Goal: Task Accomplishment & Management: Use online tool/utility

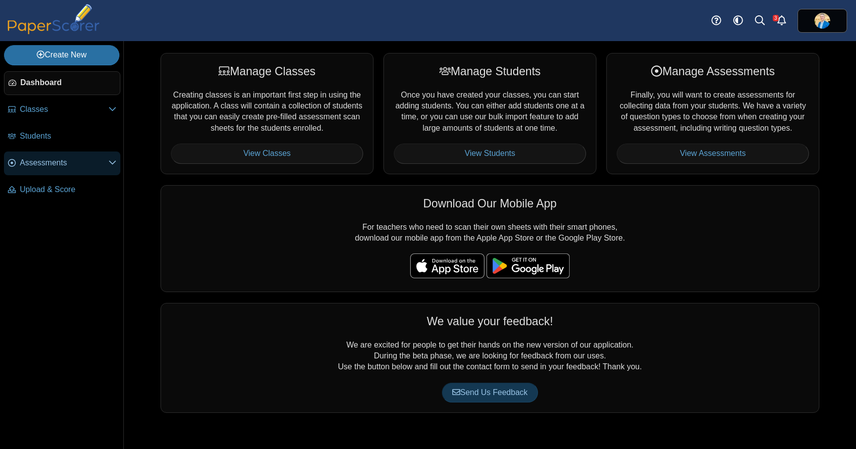
click at [111, 164] on icon at bounding box center [113, 163] width 8 height 8
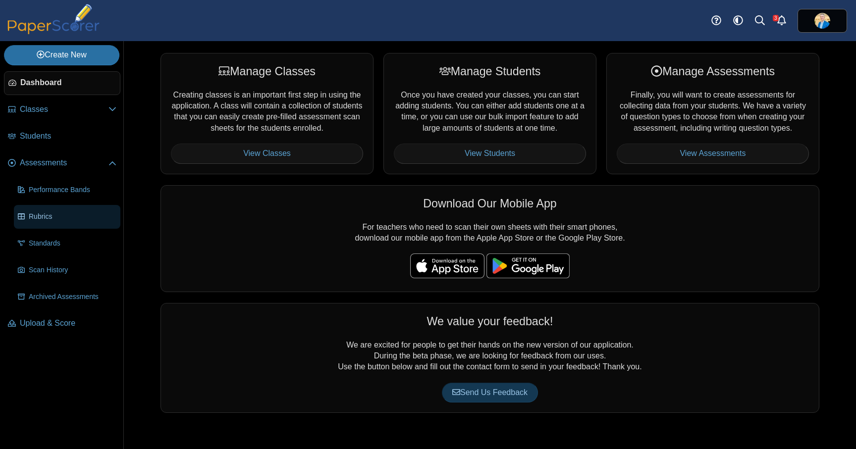
click at [50, 217] on span "Rubrics" at bounding box center [73, 217] width 88 height 10
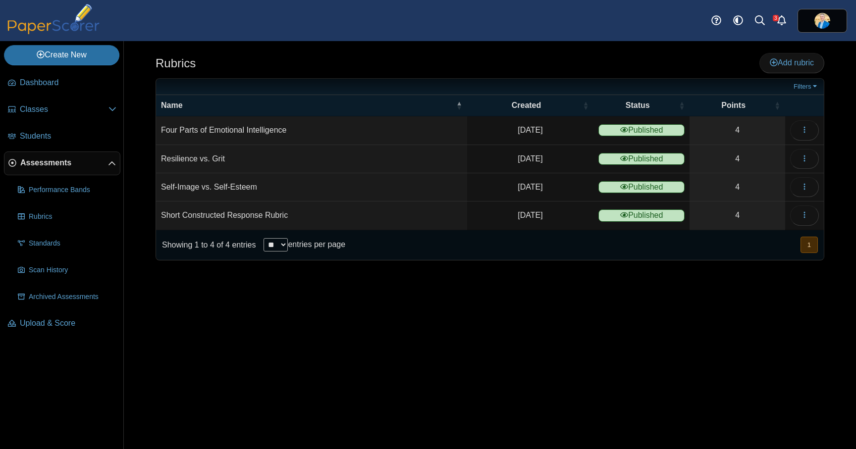
click at [76, 161] on span "Assessments" at bounding box center [64, 163] width 88 height 11
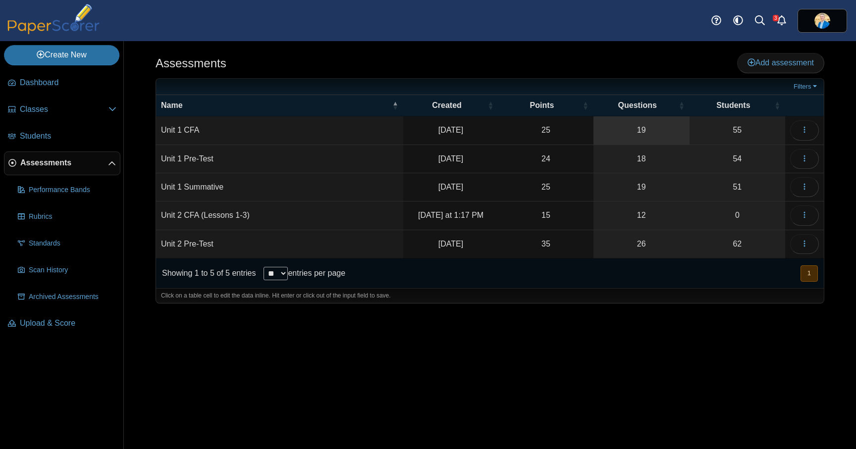
click at [643, 132] on link "19" at bounding box center [642, 130] width 96 height 28
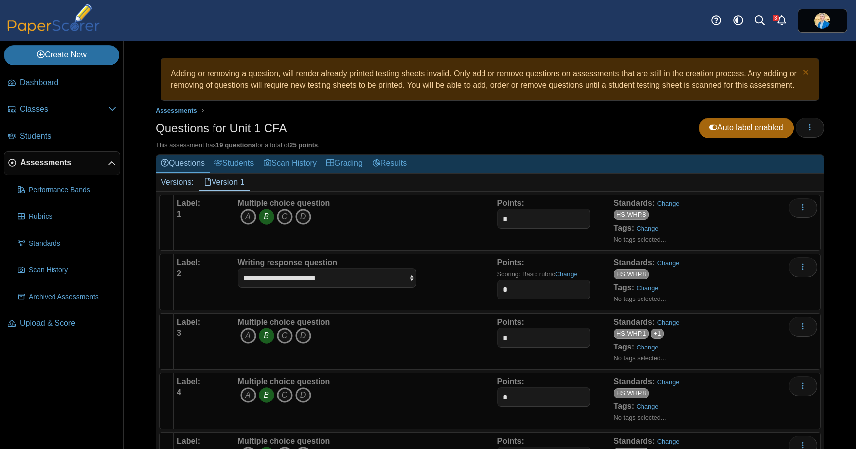
scroll to position [2, 0]
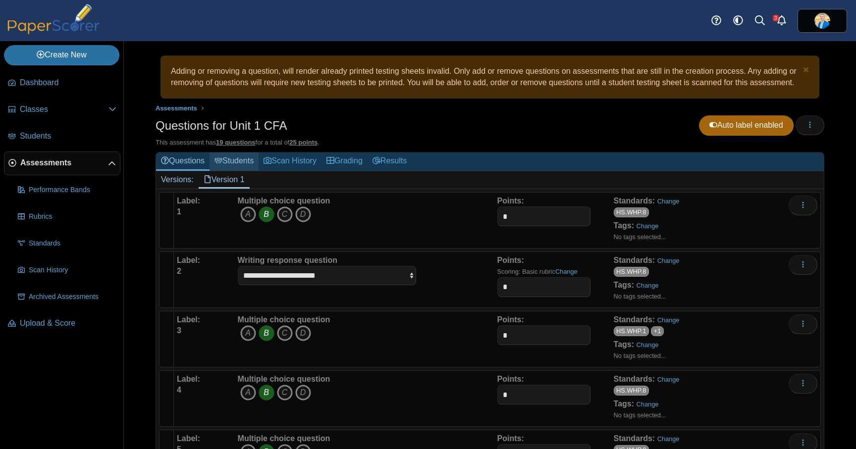
click at [243, 171] on link "Students" at bounding box center [234, 162] width 49 height 18
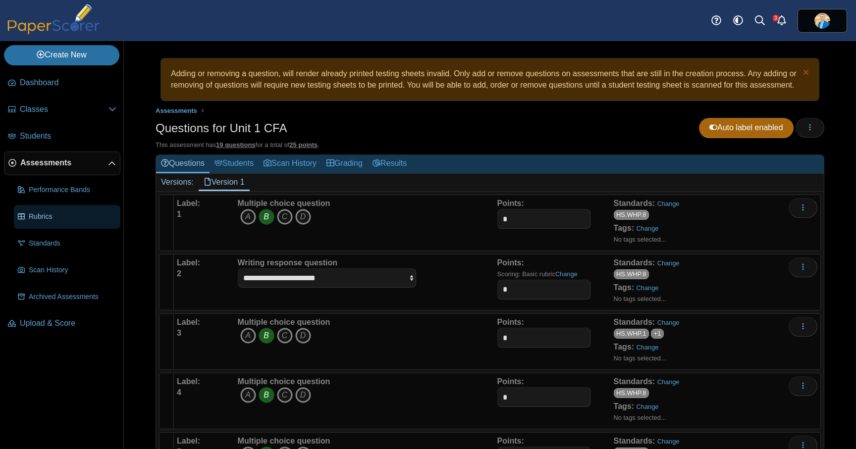
click at [64, 219] on span "Rubrics" at bounding box center [73, 217] width 88 height 10
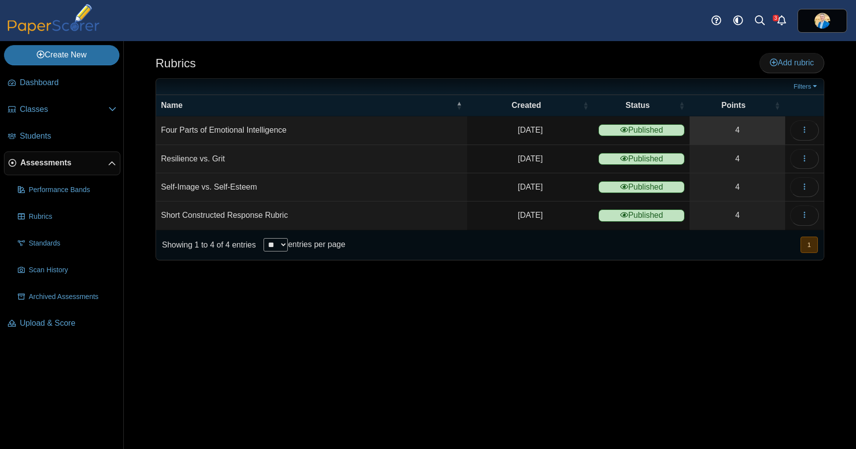
click at [739, 132] on link "4" at bounding box center [738, 130] width 96 height 28
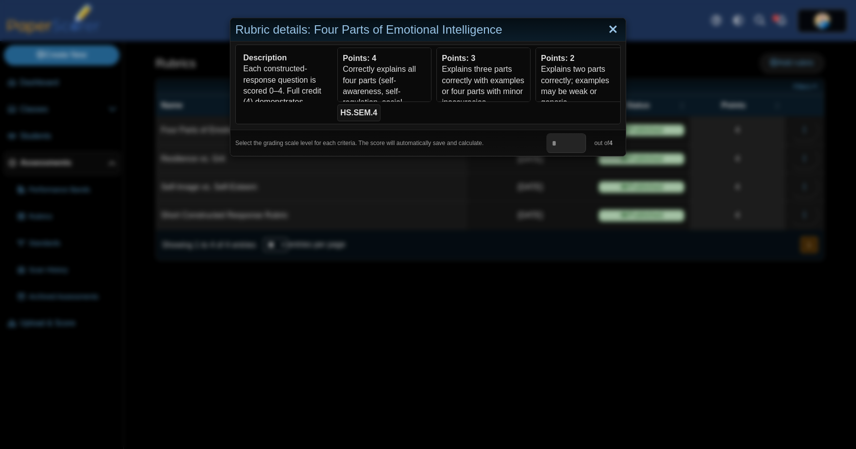
click at [611, 31] on link "Close" at bounding box center [612, 29] width 15 height 17
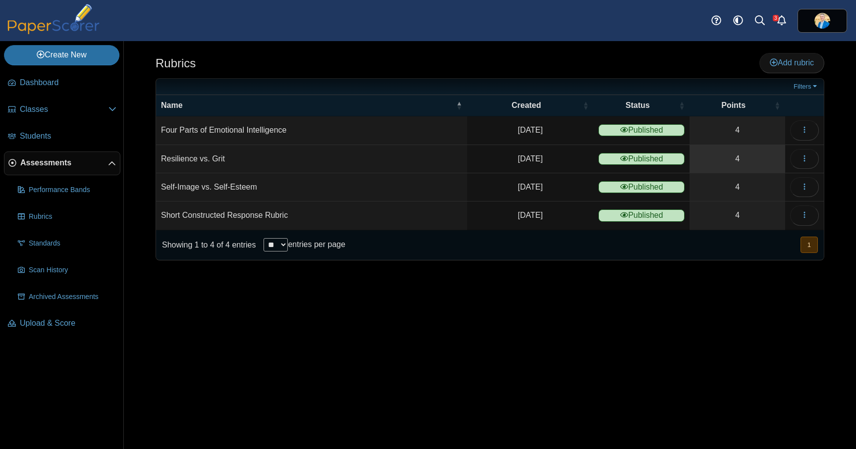
click at [735, 162] on link "4" at bounding box center [738, 159] width 96 height 28
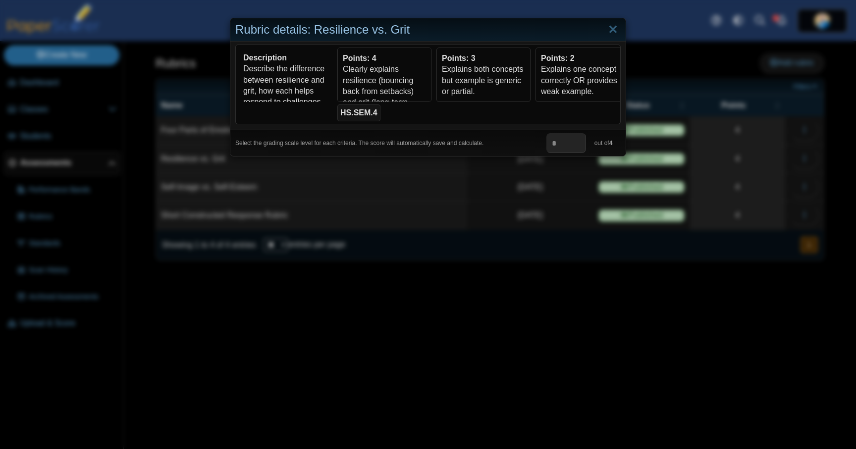
click at [748, 208] on div "Rubric details: Resilience vs. Grit Description Describe the difference between…" at bounding box center [428, 224] width 856 height 449
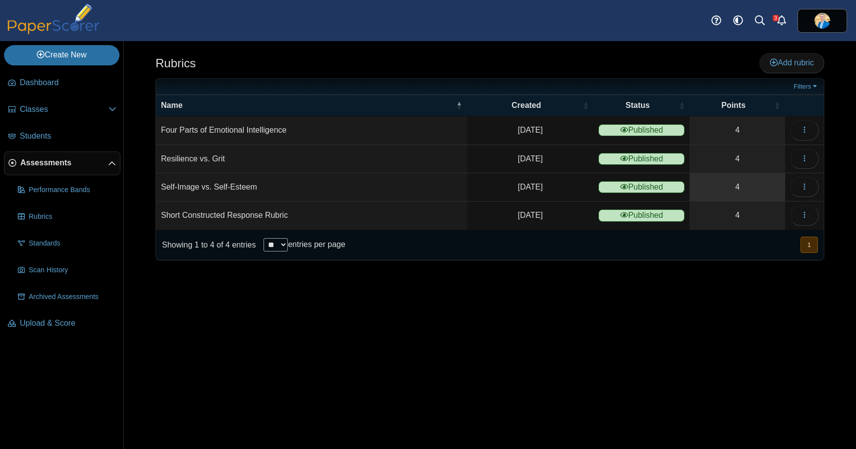
click at [735, 191] on link "4" at bounding box center [738, 187] width 96 height 28
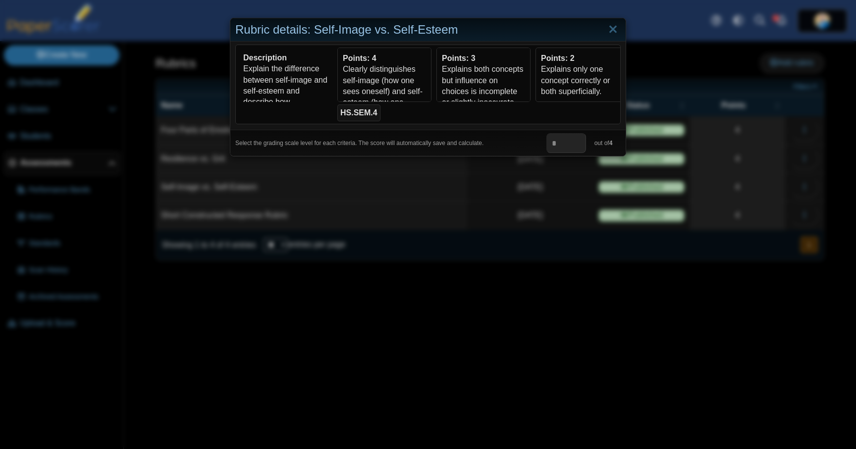
click at [710, 233] on div "Rubric details: Self-Image vs. Self-Esteem Description Explain the difference b…" at bounding box center [428, 224] width 856 height 449
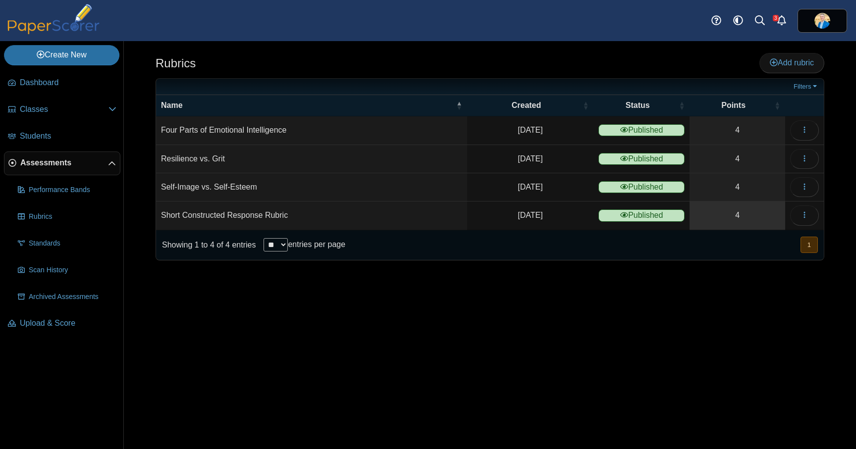
click at [737, 215] on link "4" at bounding box center [738, 216] width 96 height 28
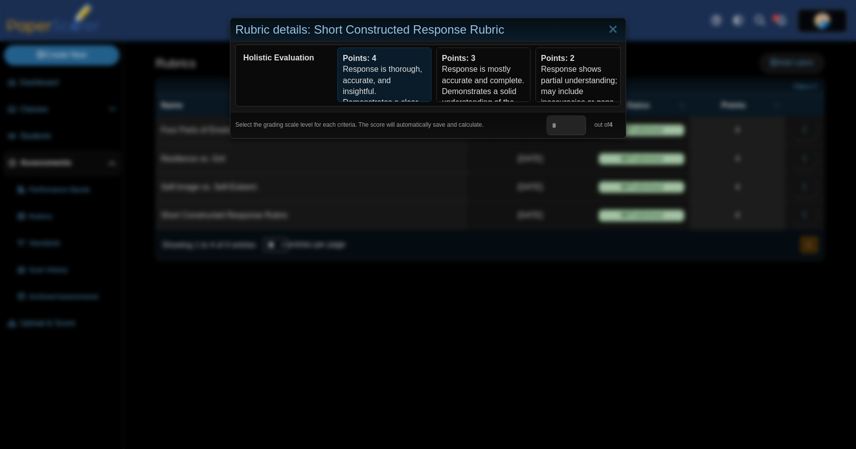
click at [388, 83] on div "Response is thorough, accurate, and insightful. Demonstrates a clear and deep u…" at bounding box center [384, 130] width 83 height 133
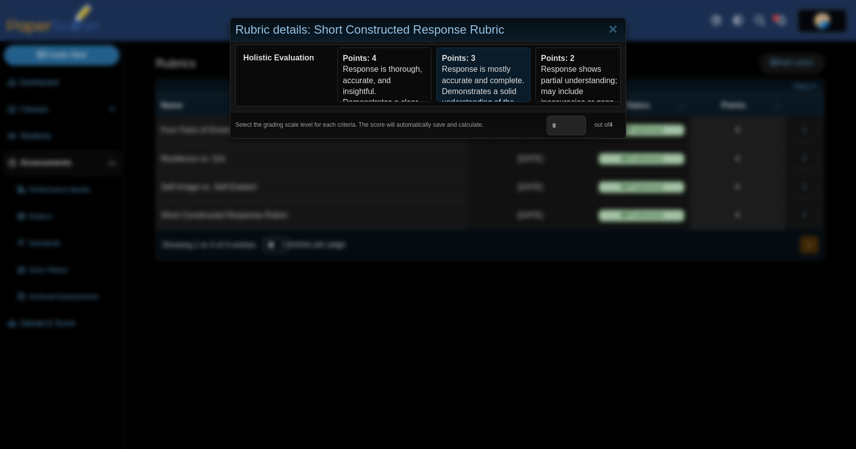
drag, startPoint x: 450, startPoint y: 79, endPoint x: 467, endPoint y: 79, distance: 16.4
click at [451, 79] on div "Response is mostly accurate and complete. Demonstrates a solid understanding of…" at bounding box center [483, 119] width 83 height 111
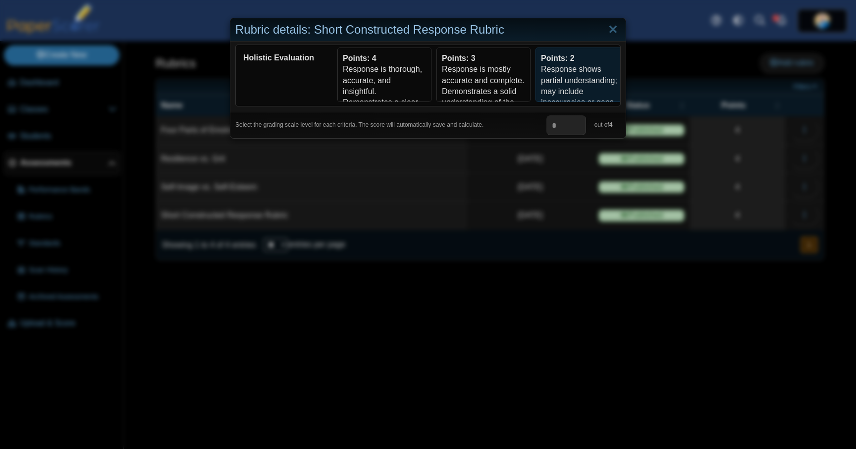
click at [554, 73] on div "Response shows partial understanding; may include inaccuracies or gaps. Explana…" at bounding box center [582, 125] width 83 height 122
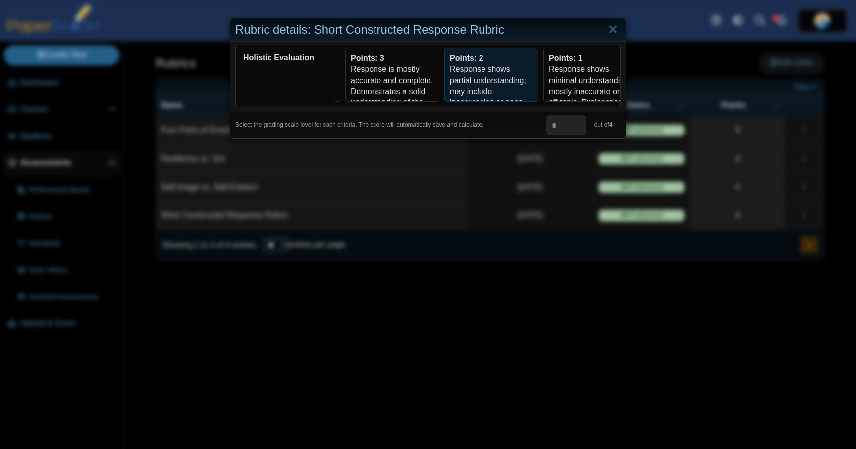
scroll to position [0, 210]
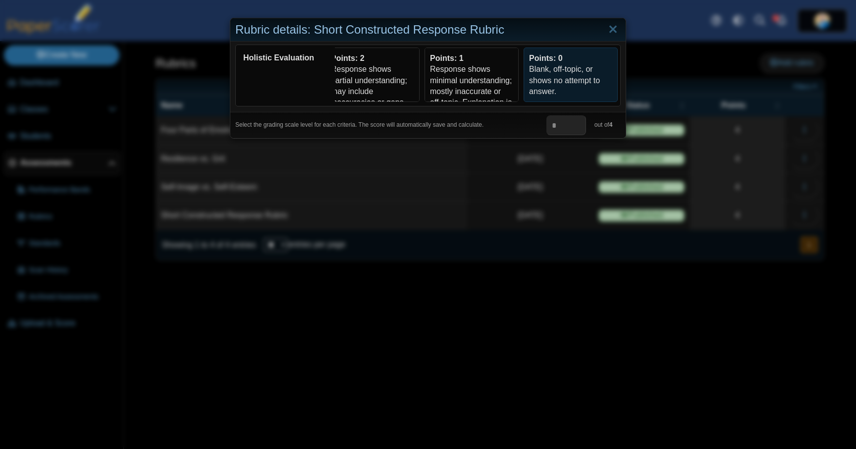
drag, startPoint x: 566, startPoint y: 65, endPoint x: 516, endPoint y: 68, distance: 50.7
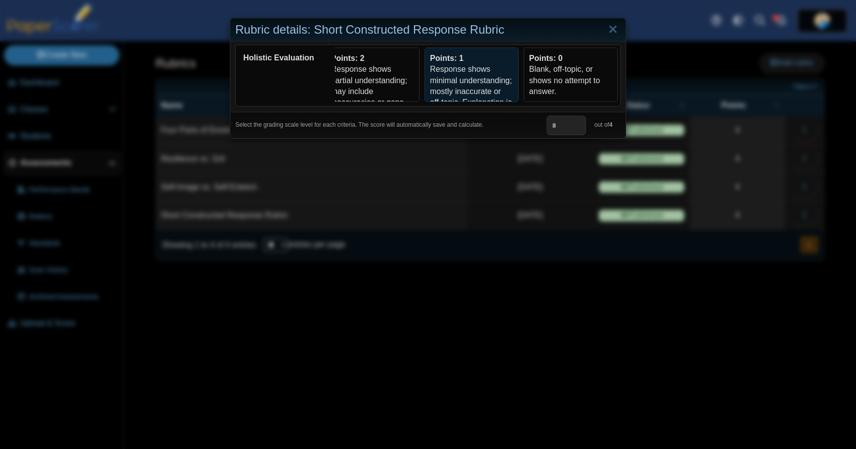
click at [565, 65] on div "Blank, off-topic, or shows no attempt to answer." at bounding box center [570, 80] width 83 height 33
click at [493, 69] on div "Response shows minimal understanding; mostly inaccurate or off-topic. Explanati…" at bounding box center [471, 141] width 83 height 155
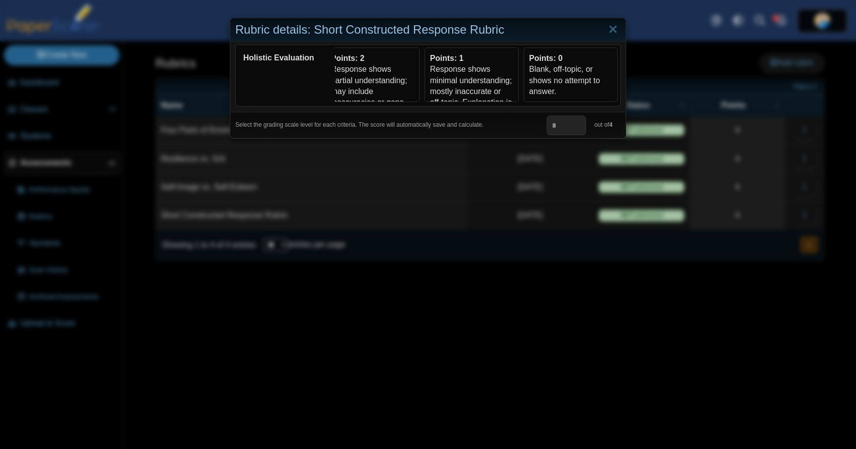
scroll to position [0, 0]
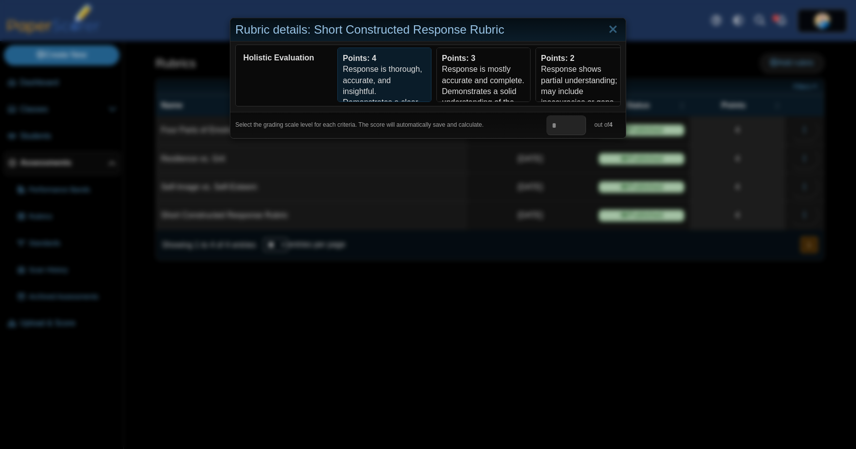
click at [403, 69] on div "Response is thorough, accurate, and insightful. Demonstrates a clear and deep u…" at bounding box center [384, 130] width 83 height 133
type input "*"
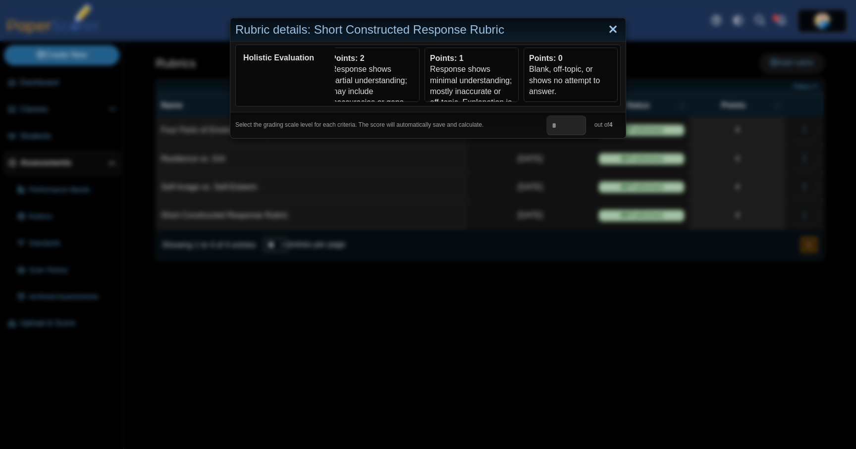
click at [612, 32] on link "Close" at bounding box center [612, 29] width 15 height 17
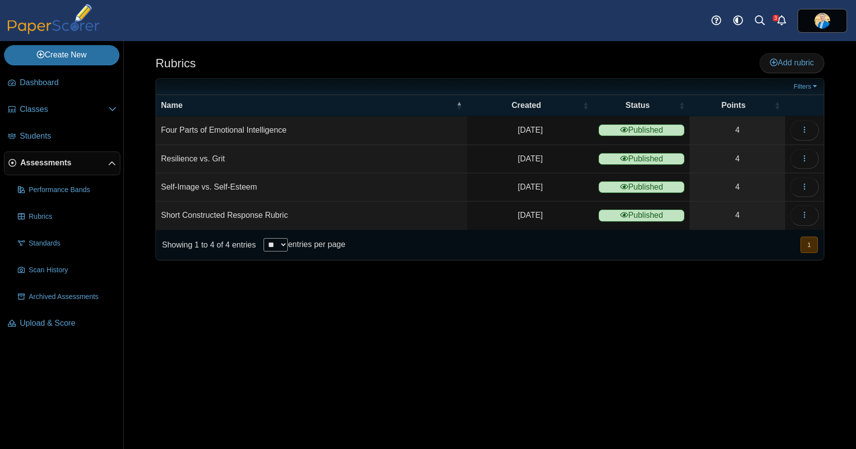
click at [69, 166] on span "Assessments" at bounding box center [64, 163] width 88 height 11
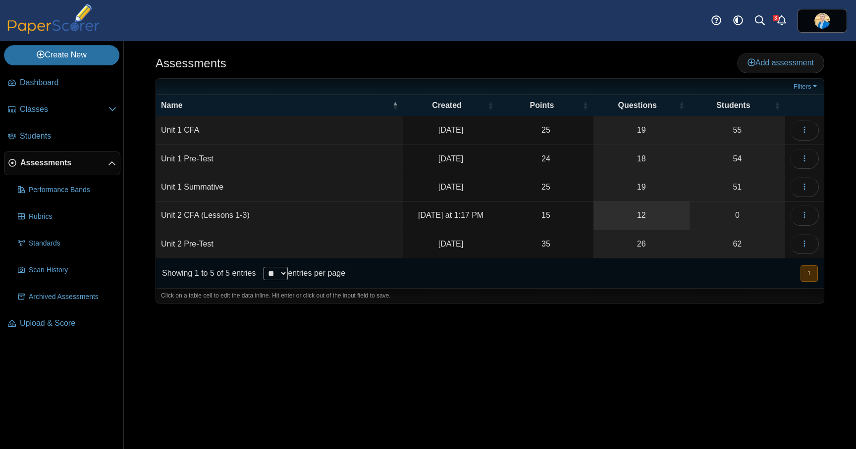
click at [655, 217] on link "12" at bounding box center [642, 216] width 96 height 28
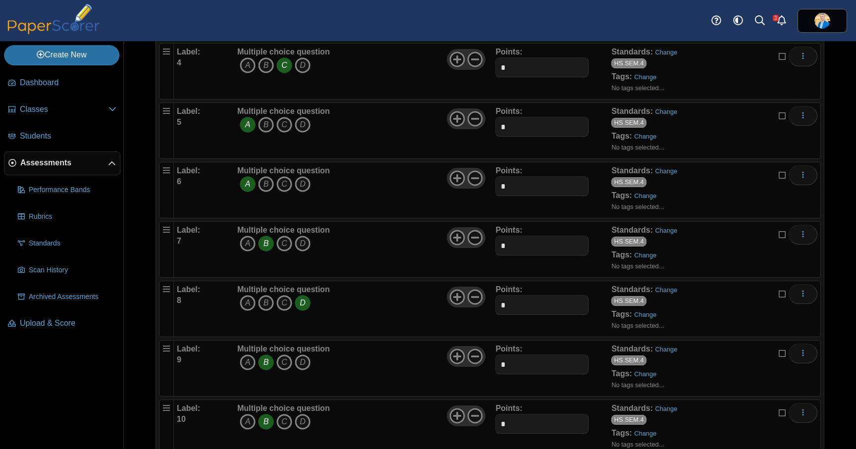
scroll to position [490, 0]
